Goal: Download file/media

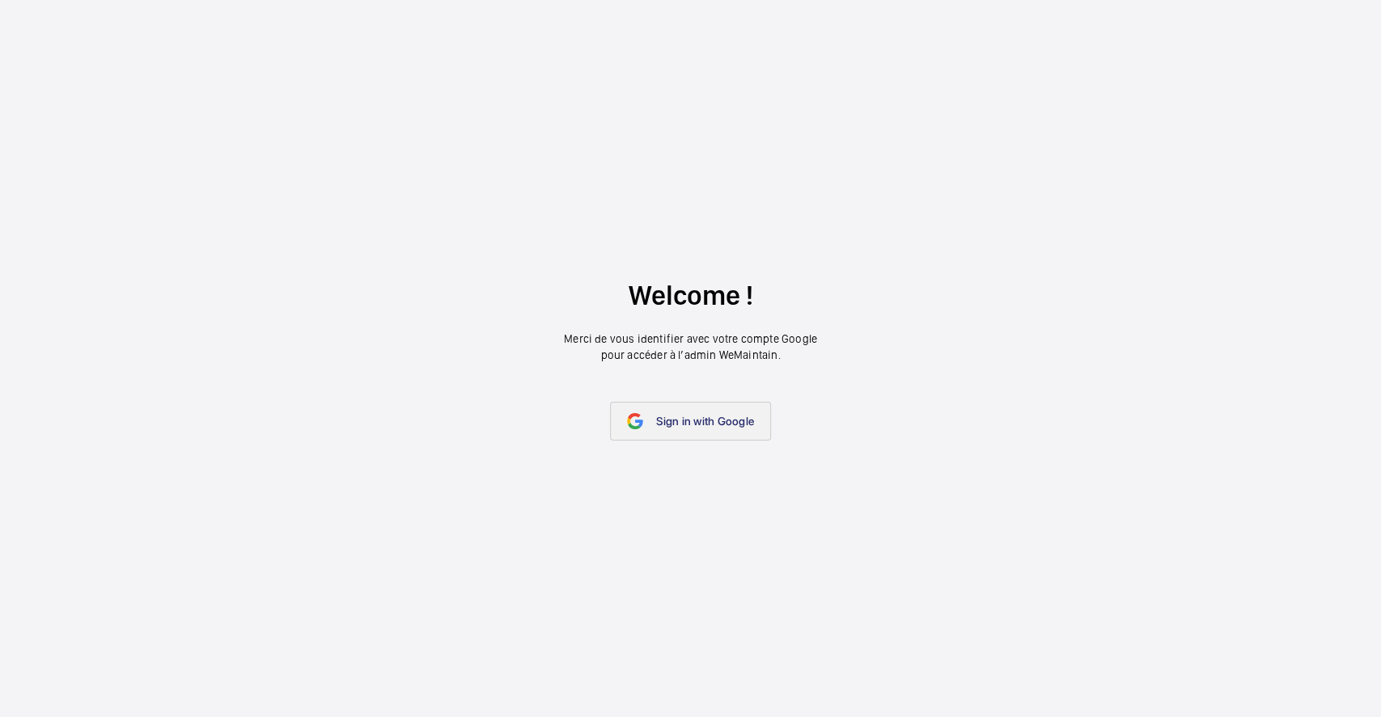
click at [712, 415] on span "Sign in with Google" at bounding box center [705, 421] width 98 height 13
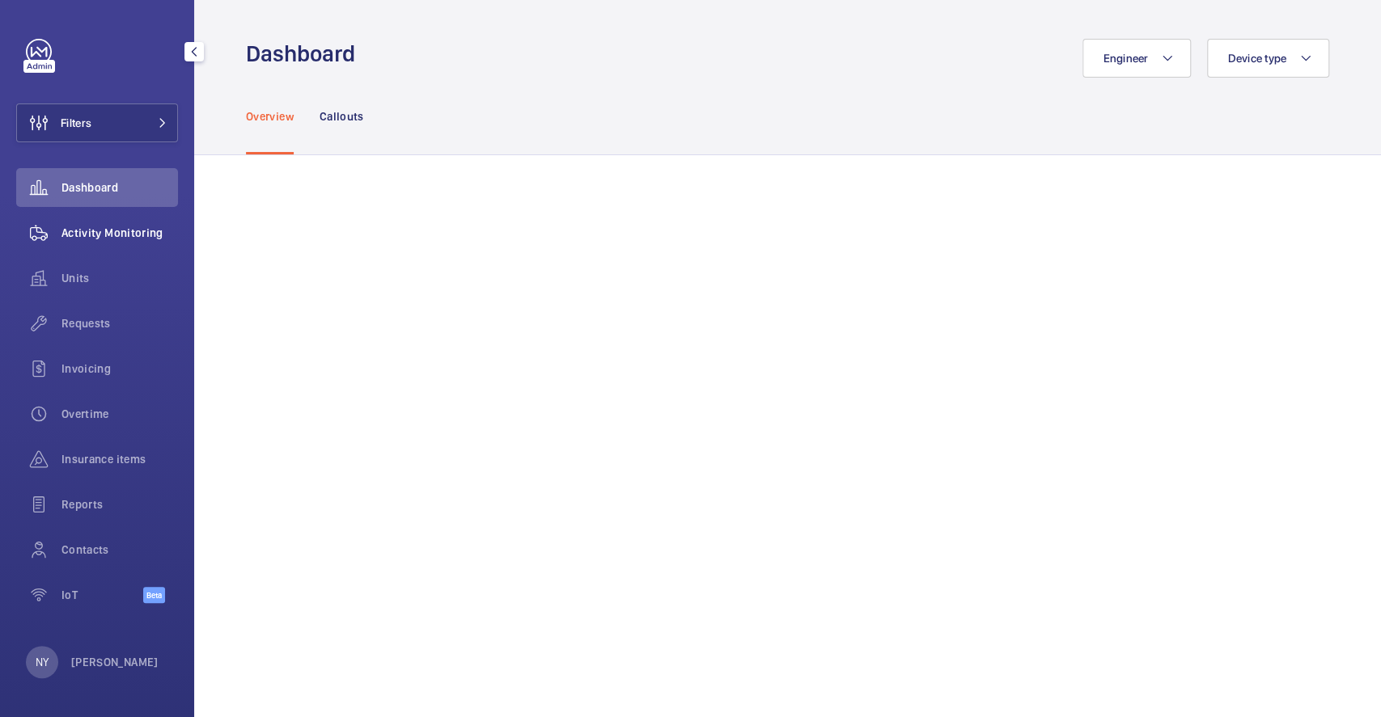
click at [110, 233] on span "Activity Monitoring" at bounding box center [119, 233] width 116 height 16
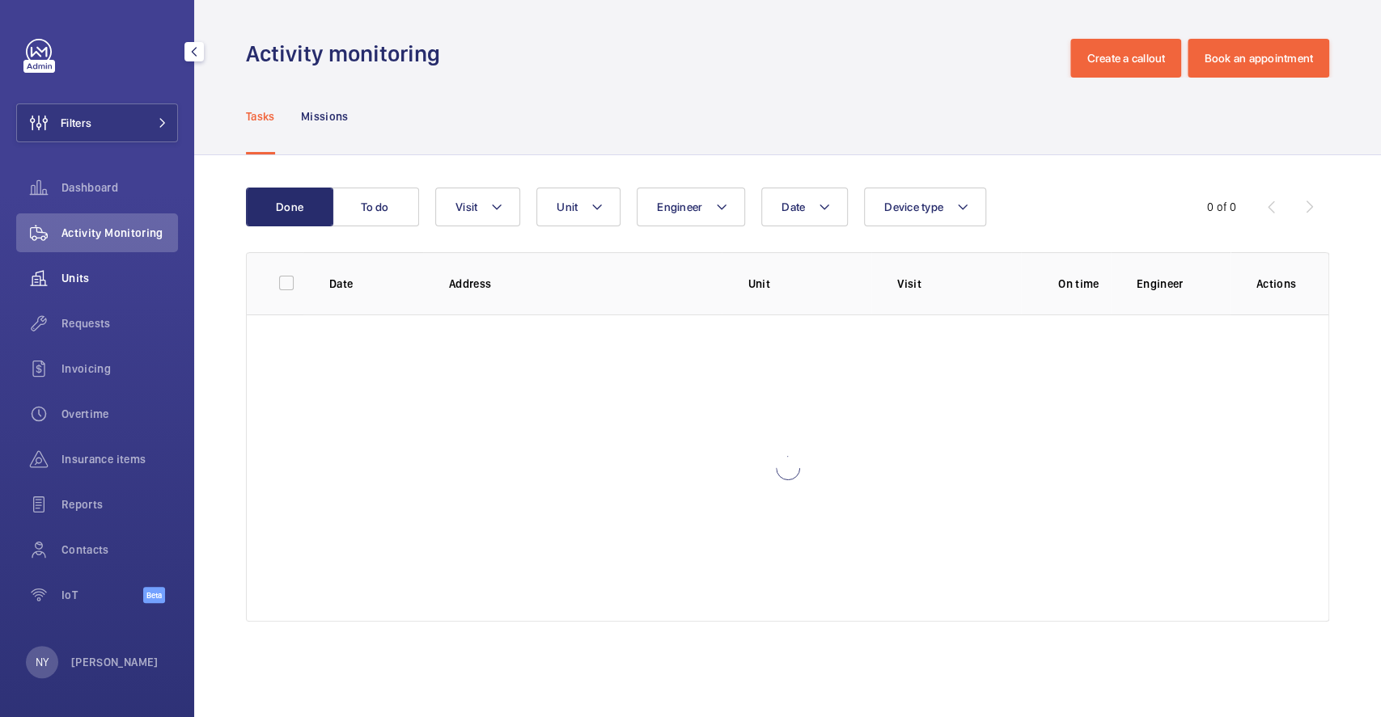
click at [87, 271] on span "Units" at bounding box center [119, 278] width 116 height 16
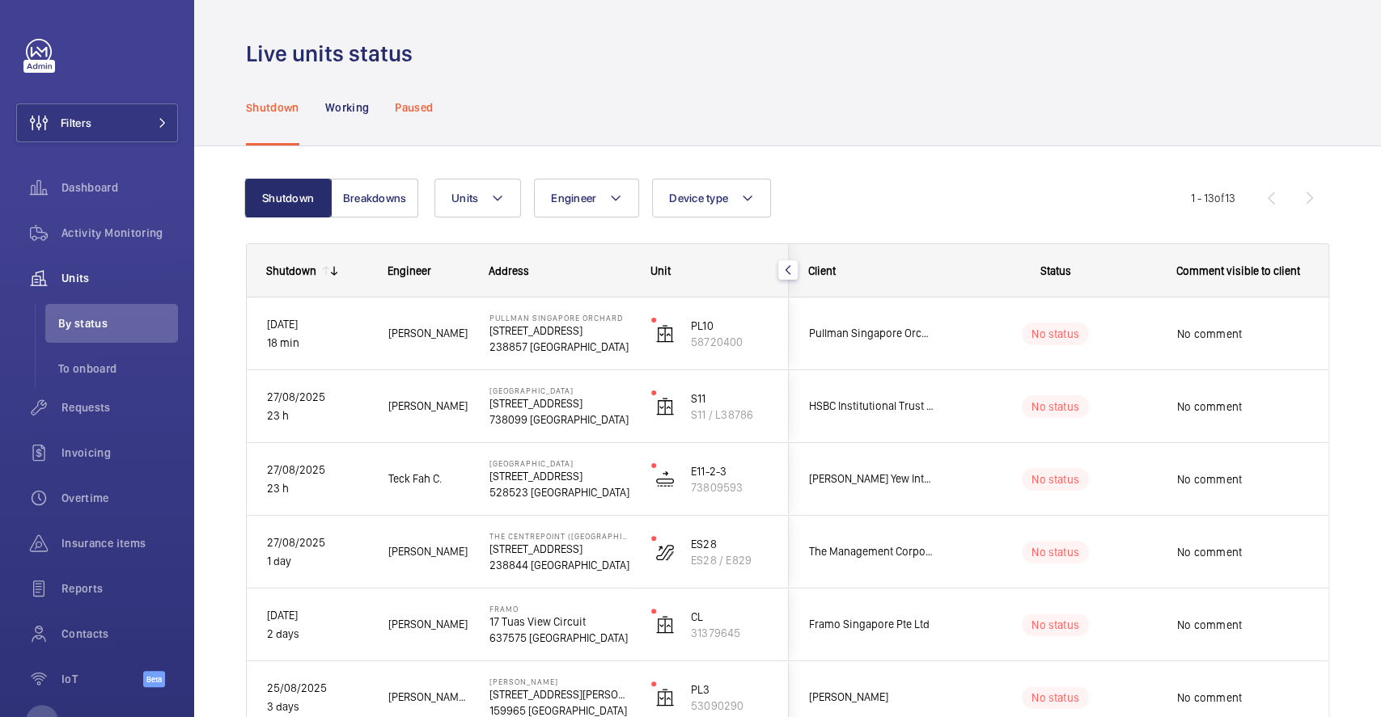
click at [418, 106] on p "Paused" at bounding box center [414, 107] width 38 height 16
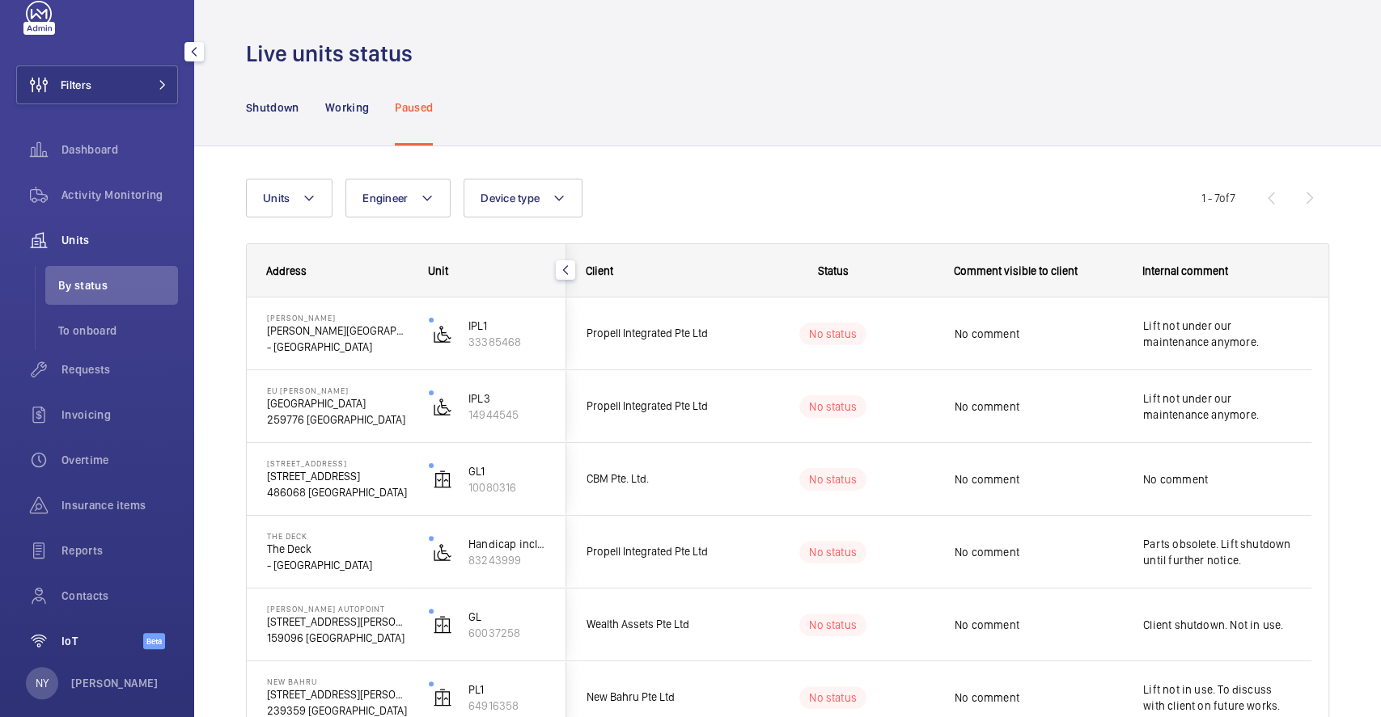
scroll to position [58, 0]
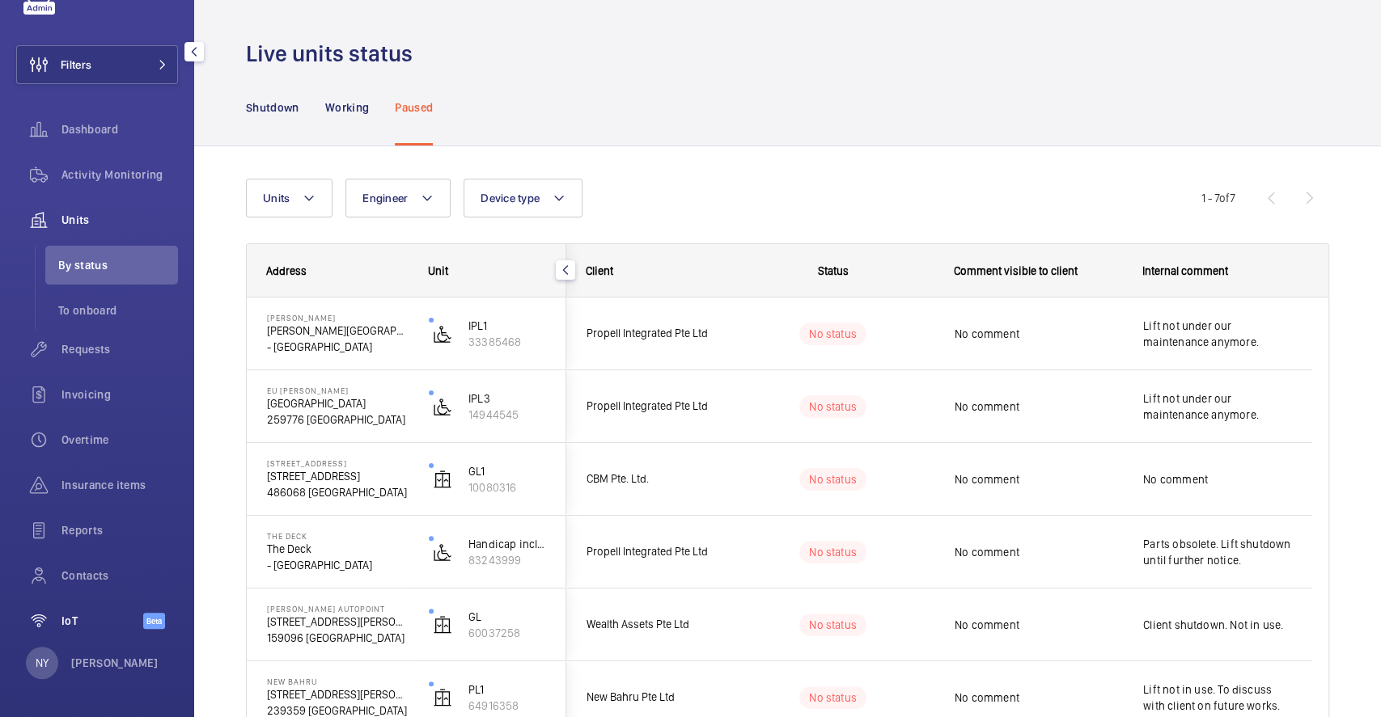
click at [91, 663] on p "[PERSON_NAME]" at bounding box center [114, 663] width 87 height 16
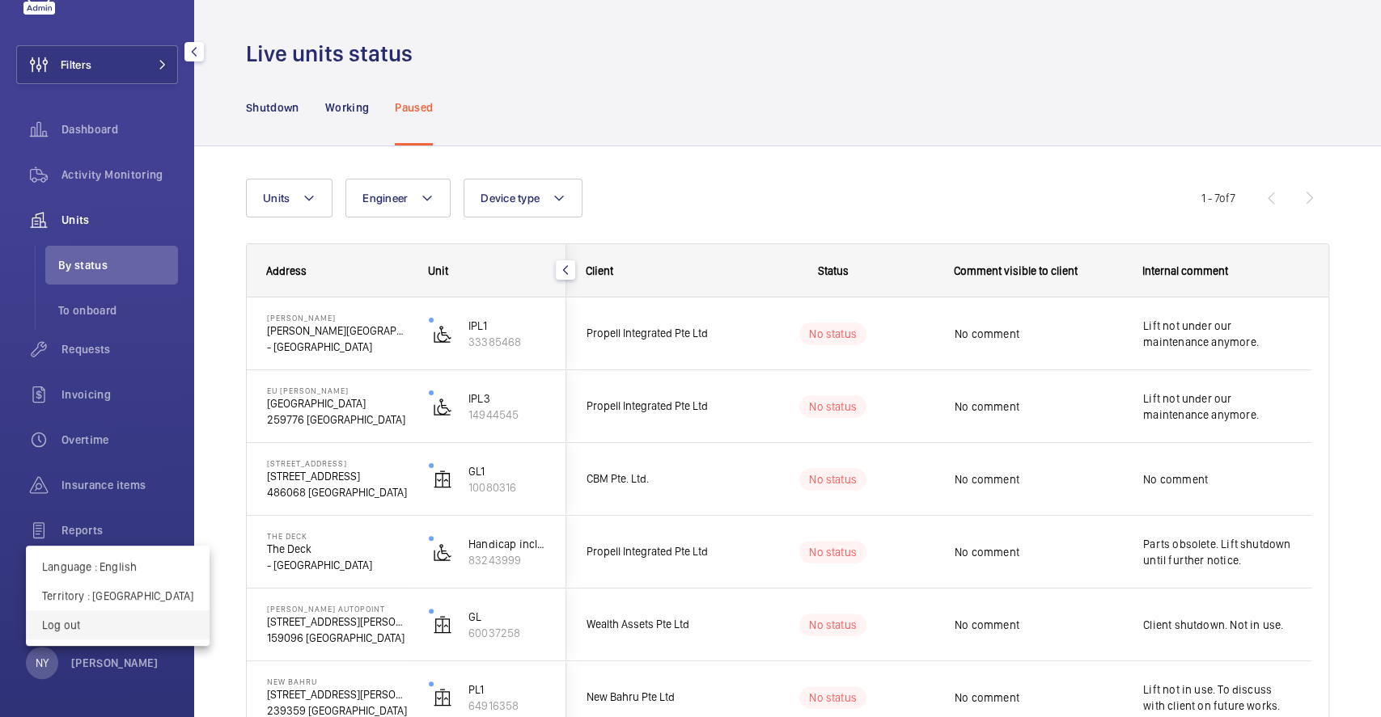
click at [93, 626] on p "Log out" at bounding box center [117, 625] width 151 height 16
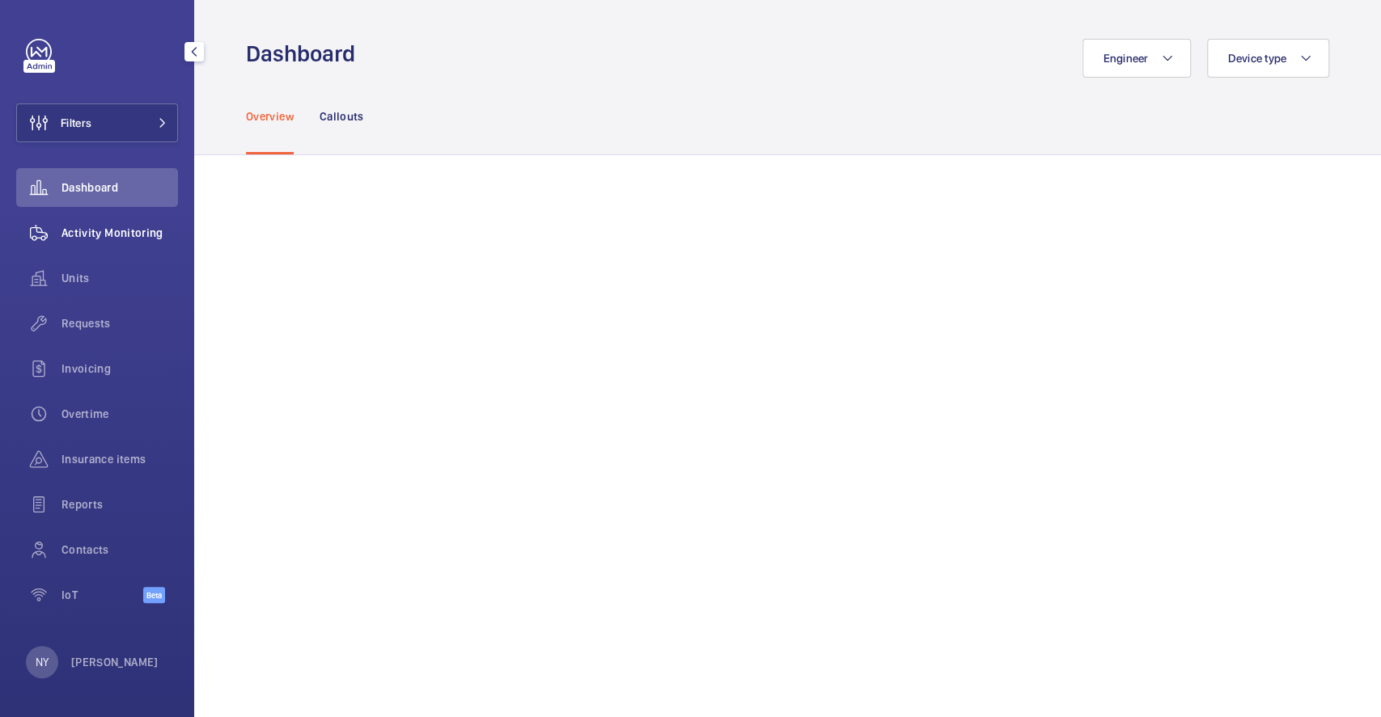
click at [84, 226] on span "Activity Monitoring" at bounding box center [119, 233] width 116 height 16
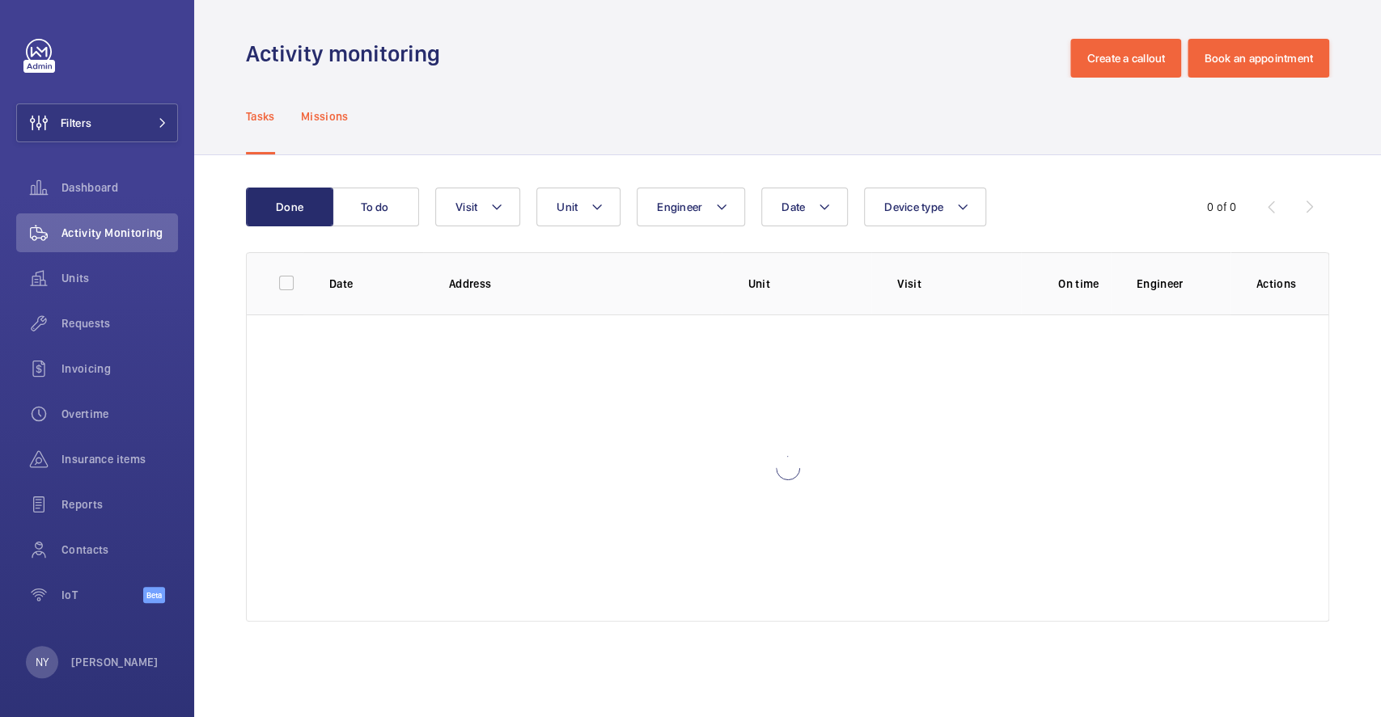
click at [317, 116] on p "Missions" at bounding box center [325, 116] width 48 height 16
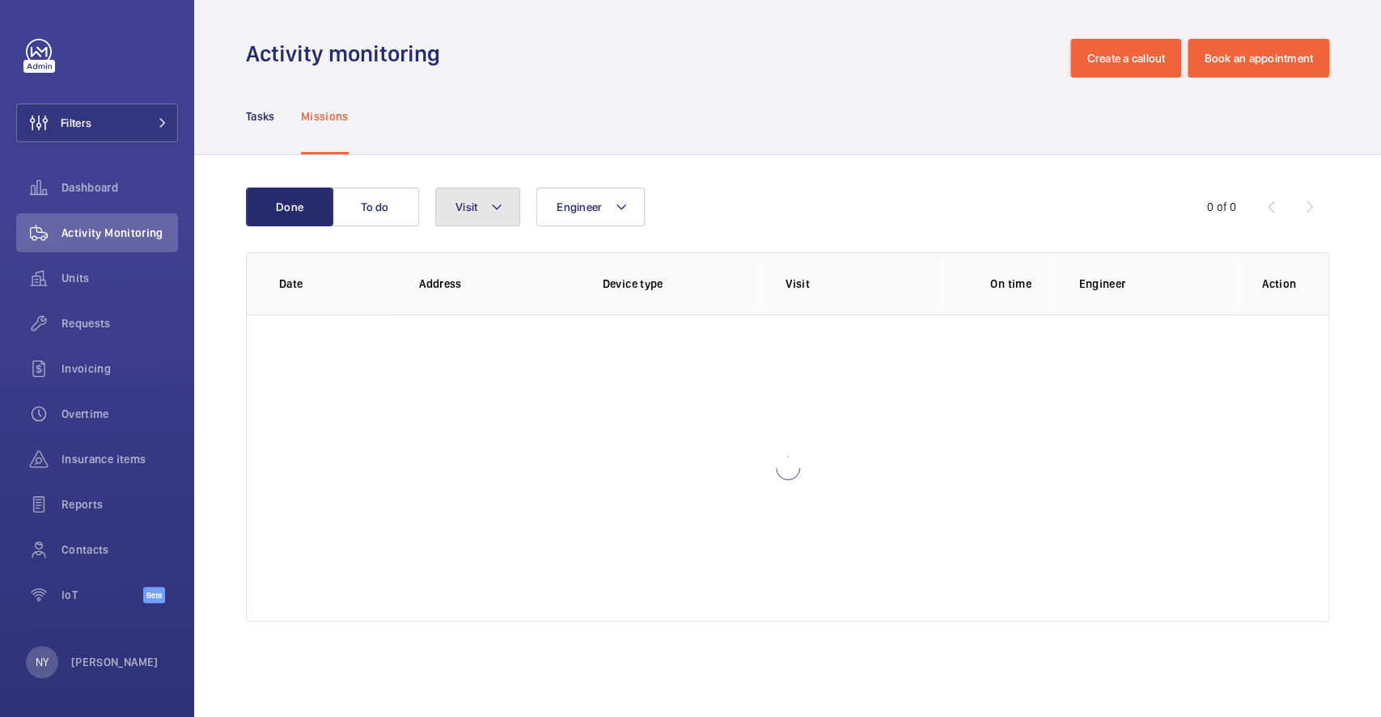
click at [484, 215] on button "Visit" at bounding box center [477, 207] width 85 height 39
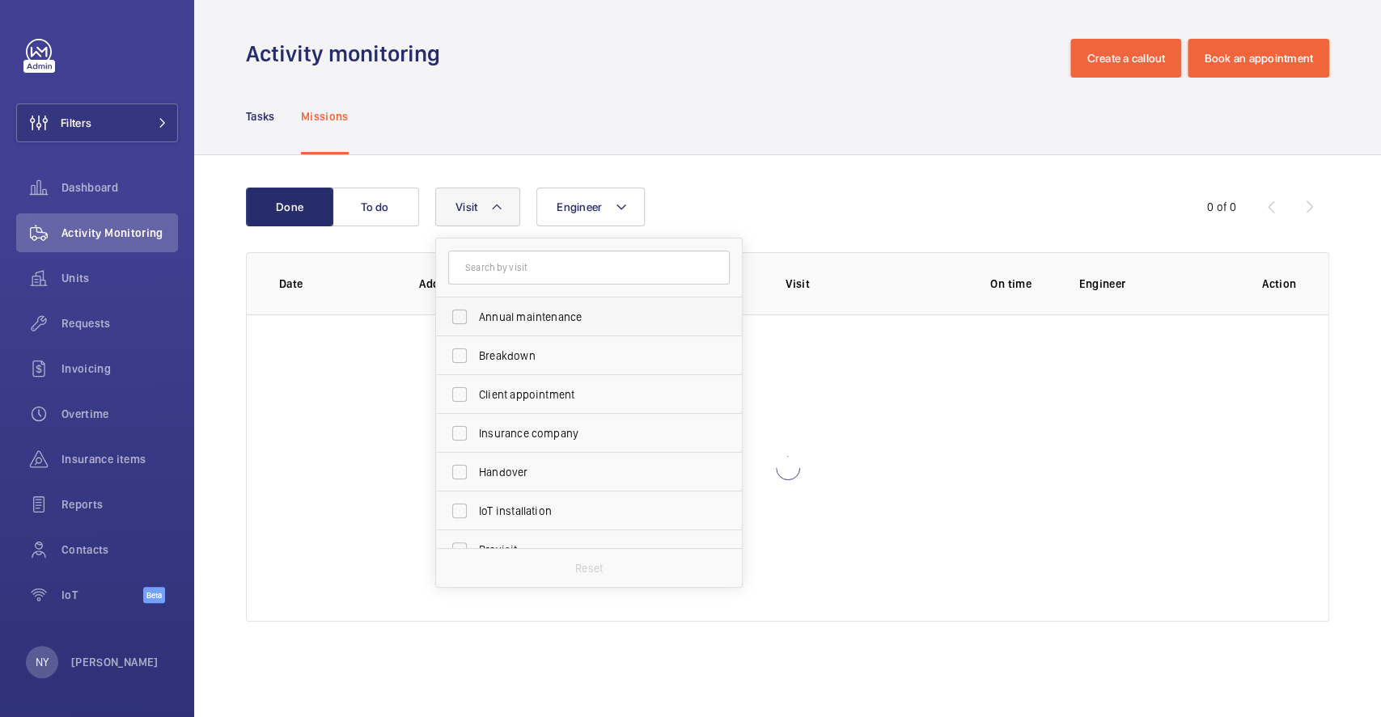
click at [498, 307] on label "Annual maintenance" at bounding box center [576, 317] width 281 height 39
click at [476, 307] on input "Annual maintenance" at bounding box center [459, 317] width 32 height 32
checkbox input "true"
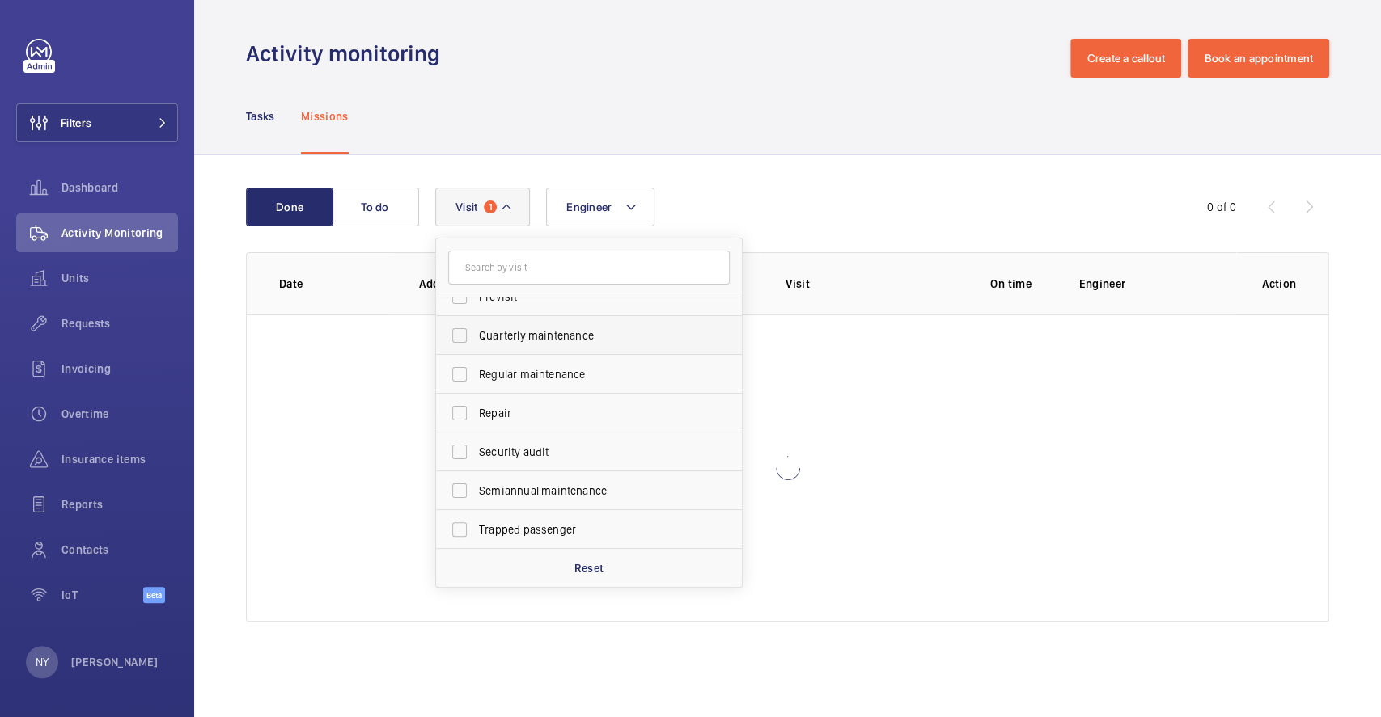
click at [560, 337] on span "Quarterly maintenance" at bounding box center [590, 336] width 222 height 16
click at [476, 337] on input "Quarterly maintenance" at bounding box center [459, 336] width 32 height 32
checkbox input "true"
click at [554, 366] on span "Regular maintenance" at bounding box center [590, 374] width 222 height 16
click at [476, 366] on input "Regular maintenance" at bounding box center [459, 374] width 32 height 32
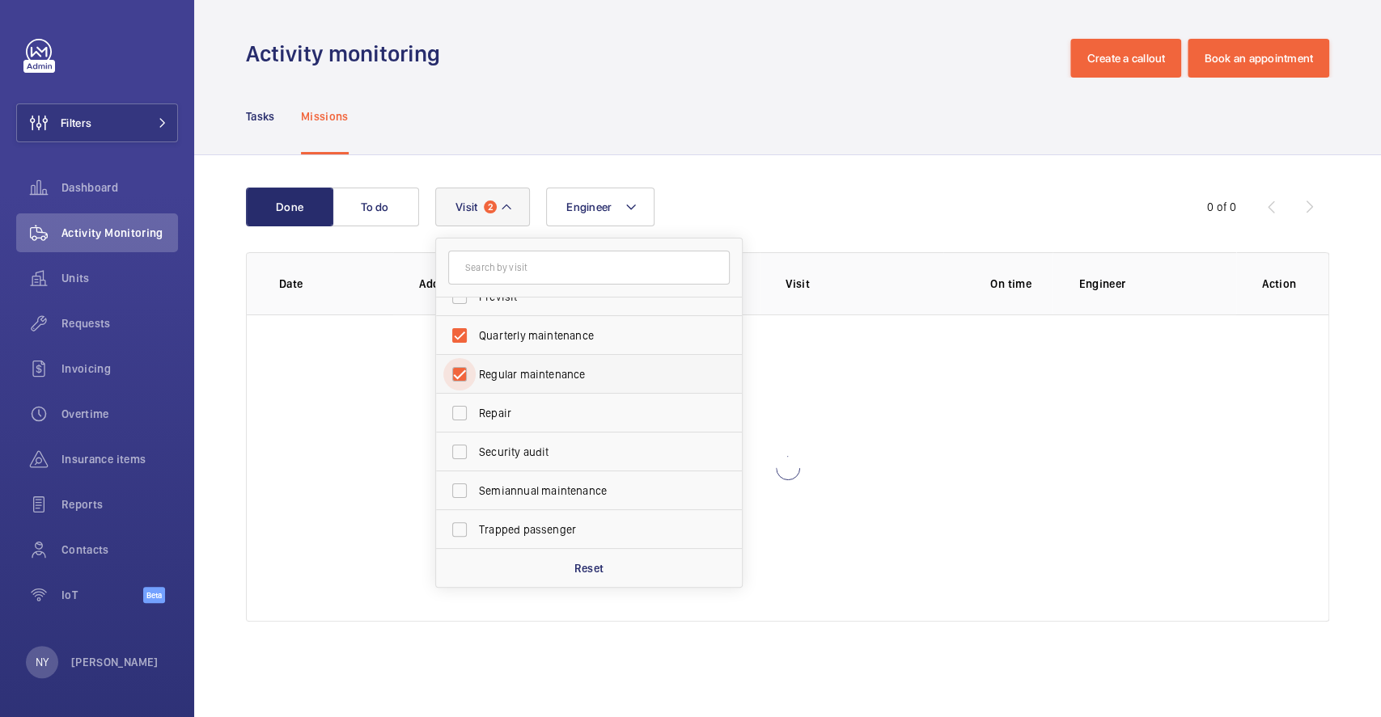
checkbox input "true"
click at [550, 485] on span "Semiannual maintenance" at bounding box center [590, 491] width 222 height 16
click at [476, 485] on input "Semiannual maintenance" at bounding box center [459, 491] width 32 height 32
checkbox input "true"
click at [88, 120] on span "Filters" at bounding box center [76, 123] width 31 height 16
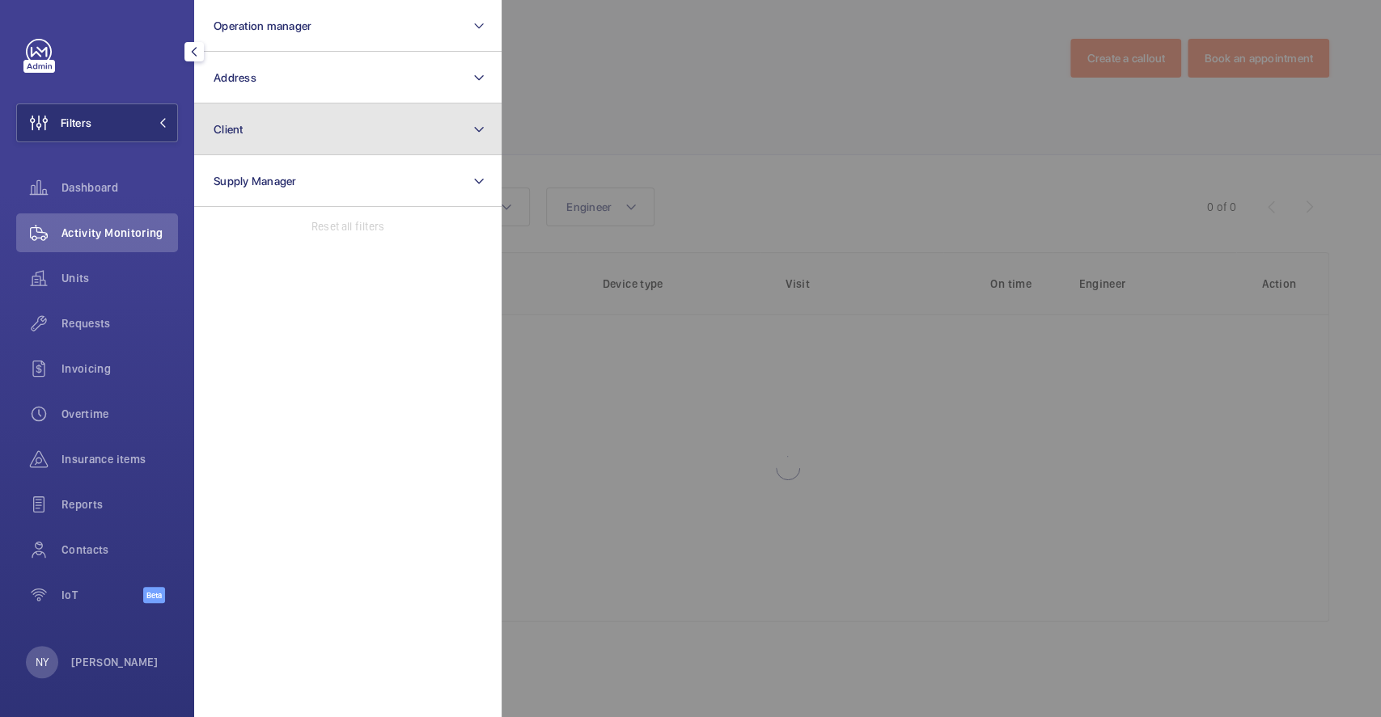
click at [256, 126] on button "Client" at bounding box center [347, 130] width 307 height 52
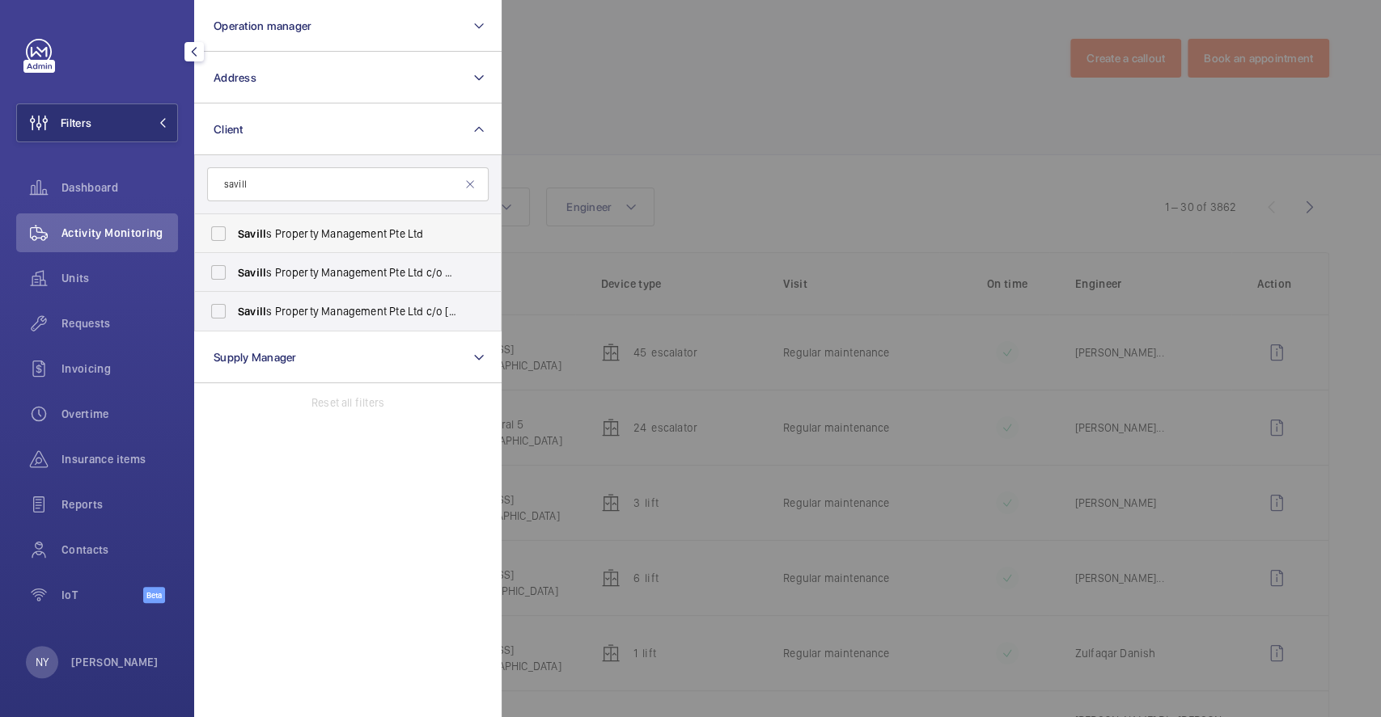
type input "savill"
click at [265, 241] on span "Savill s Property Management Pte Ltd" at bounding box center [349, 234] width 222 height 16
click at [235, 241] on input "Savill s Property Management Pte Ltd" at bounding box center [218, 234] width 32 height 32
checkbox input "true"
click at [267, 275] on span "Savill s Property Management Pte Ltd c/o Ministry of Foreign Affairs" at bounding box center [349, 273] width 222 height 16
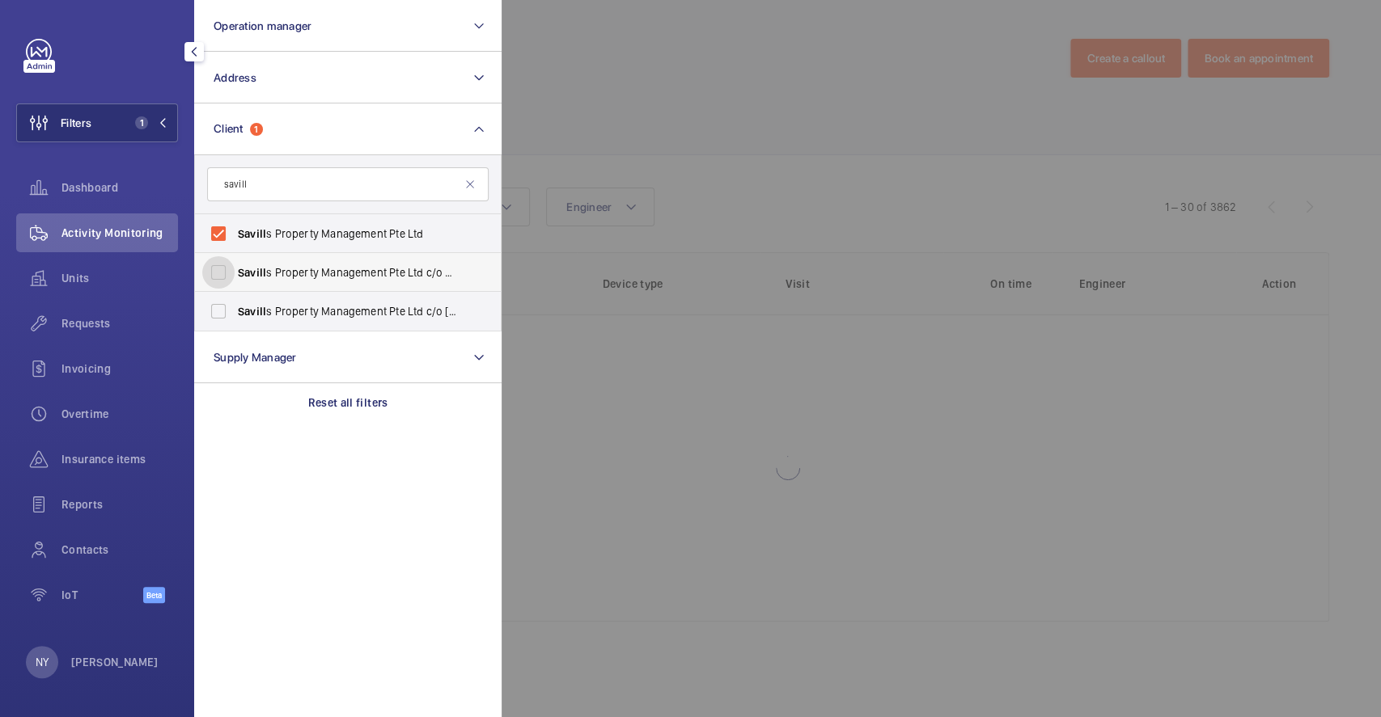
click at [235, 275] on input "Savill s Property Management Pte Ltd c/o Ministry of Foreign Affairs" at bounding box center [218, 272] width 32 height 32
checkbox input "true"
click at [260, 311] on span "Savill" at bounding box center [252, 311] width 28 height 13
click at [235, 311] on input "Savill s Property Management Pte Ltd c/[GEOGRAPHIC_DATA]" at bounding box center [218, 311] width 32 height 32
checkbox input "true"
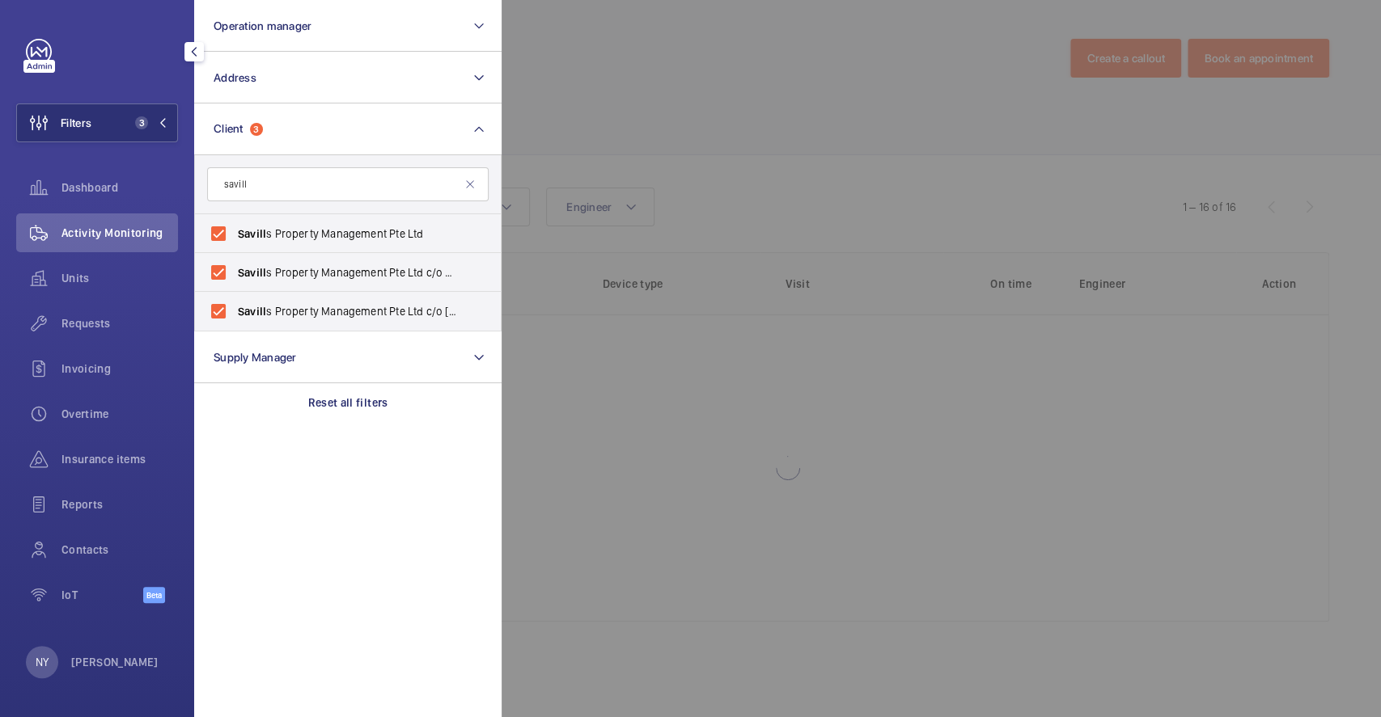
click at [726, 90] on div at bounding box center [1192, 358] width 1381 height 717
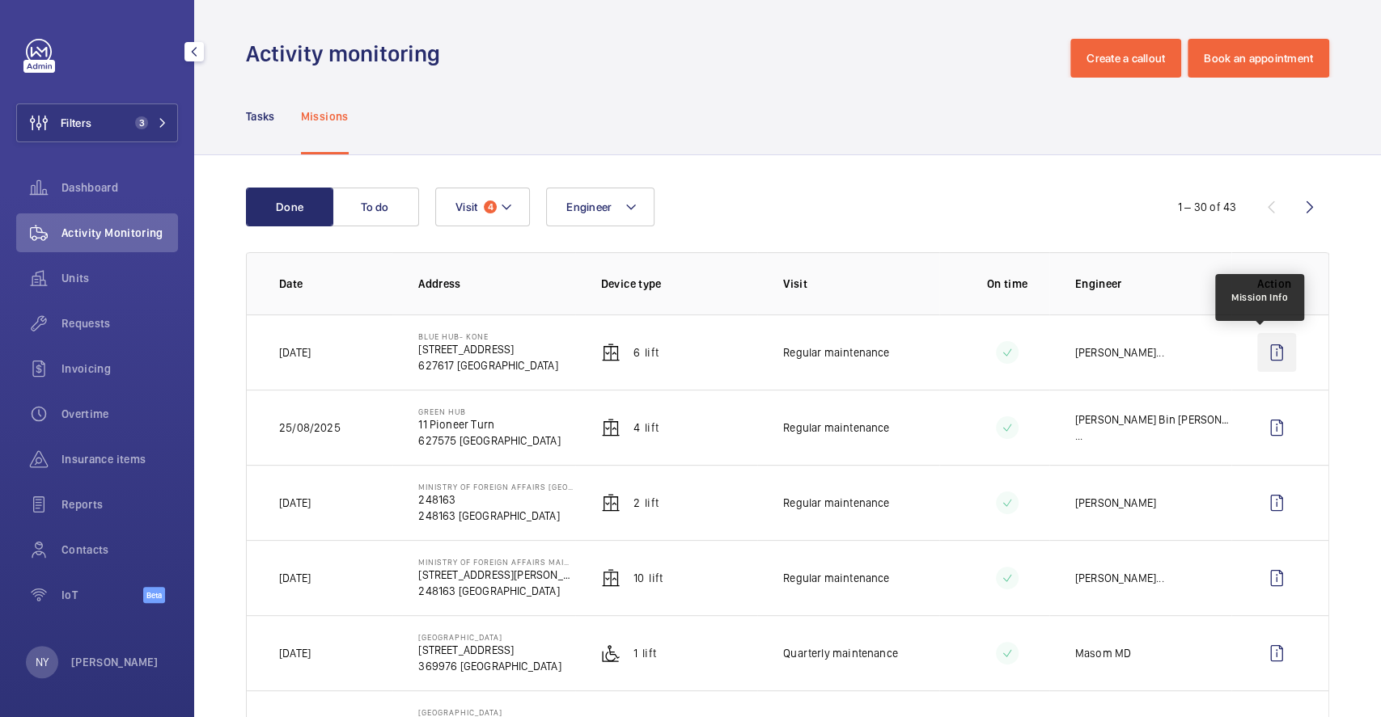
click at [1278, 354] on wm-front-icon-button at bounding box center [1276, 352] width 39 height 39
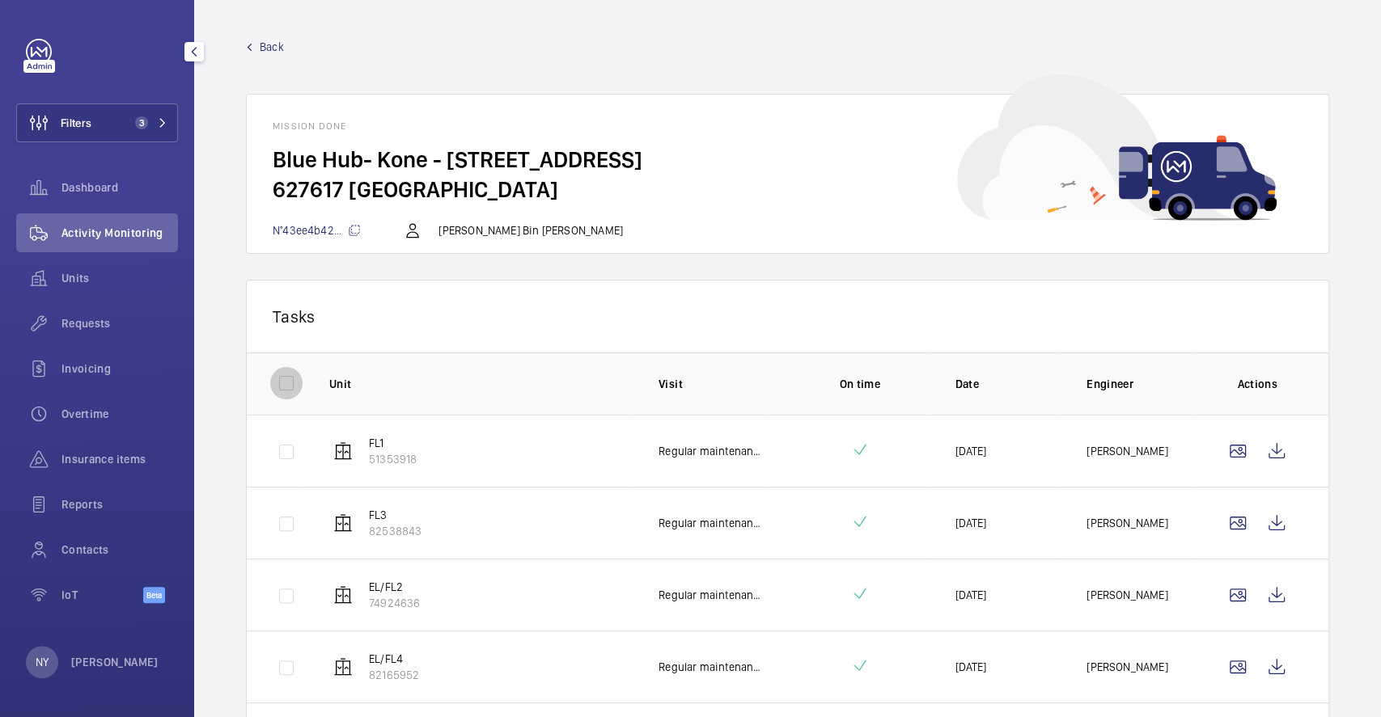
click at [272, 370] on input "checkbox" at bounding box center [286, 383] width 32 height 32
checkbox input "true"
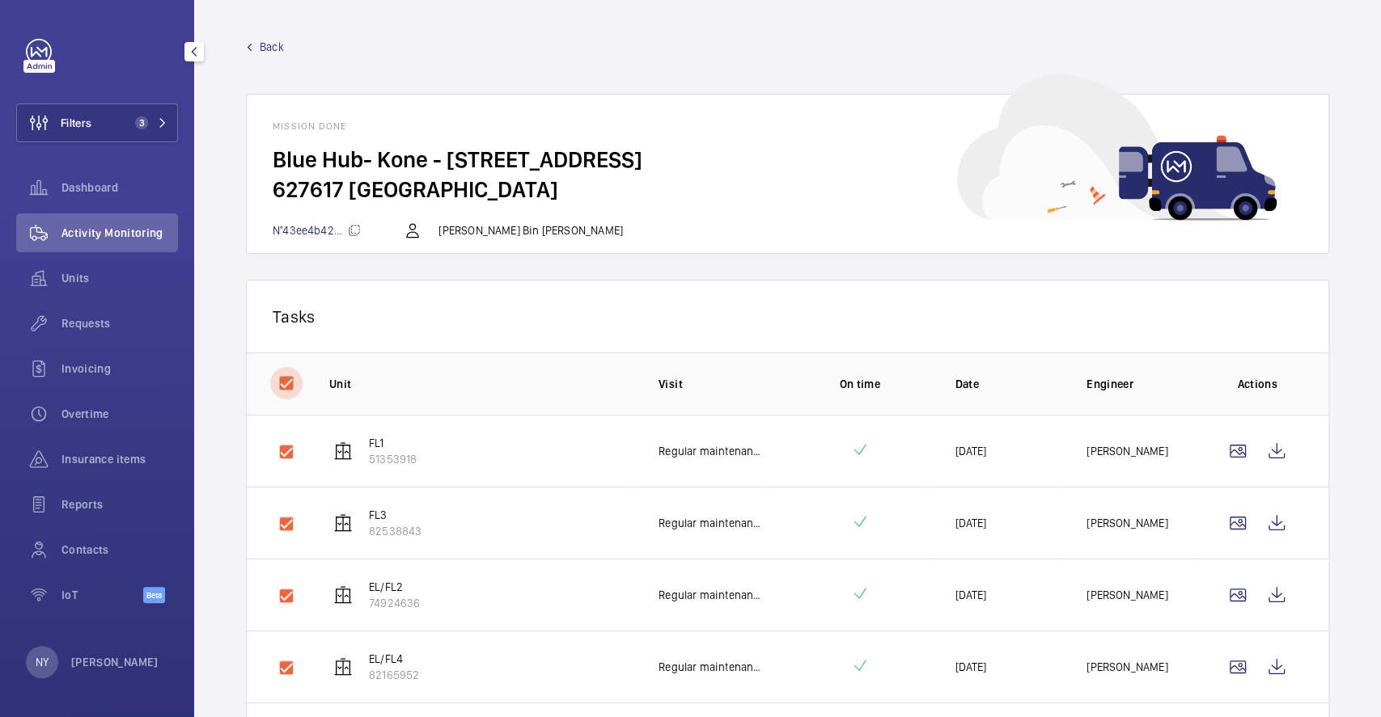
checkbox input "true"
click at [1246, 320] on button "Download 6 reports" at bounding box center [1235, 316] width 136 height 39
click at [101, 664] on p "[PERSON_NAME]" at bounding box center [114, 662] width 87 height 16
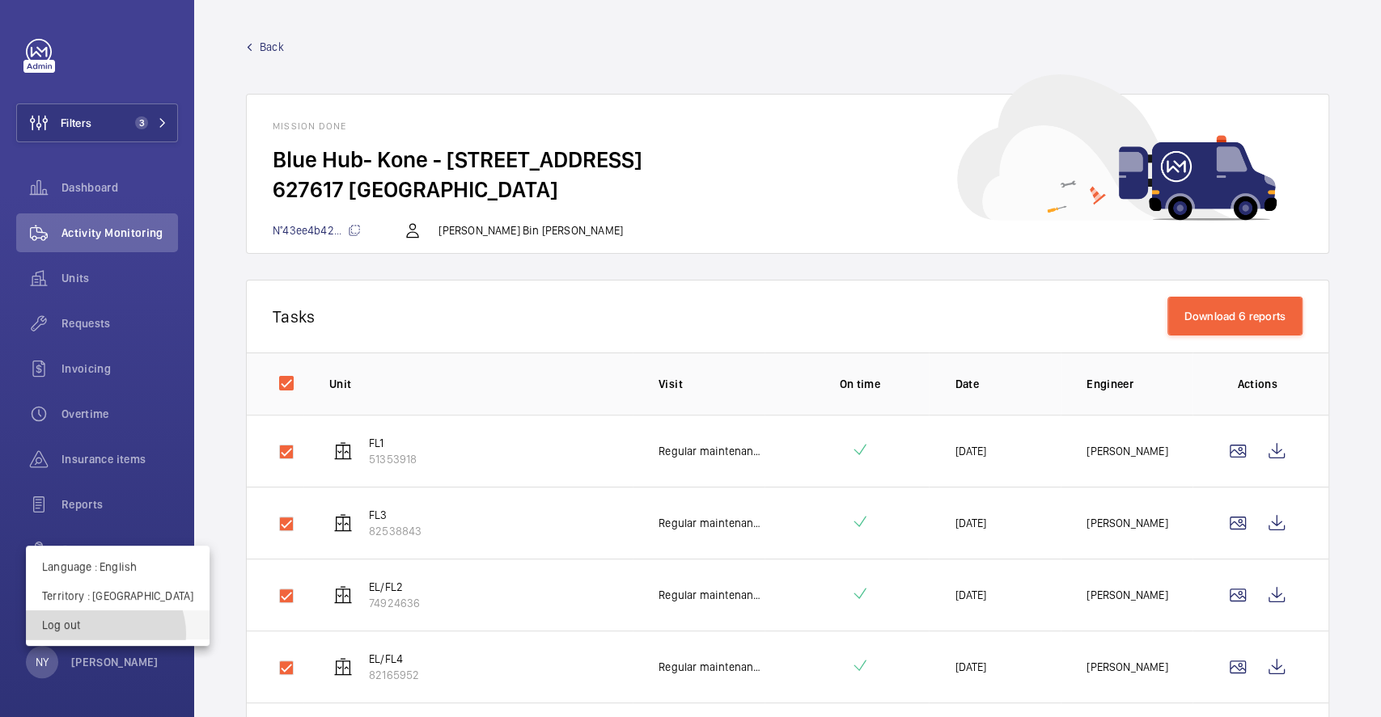
click at [104, 635] on button "Log out" at bounding box center [118, 625] width 184 height 29
